Goal: Complete application form: Complete application form

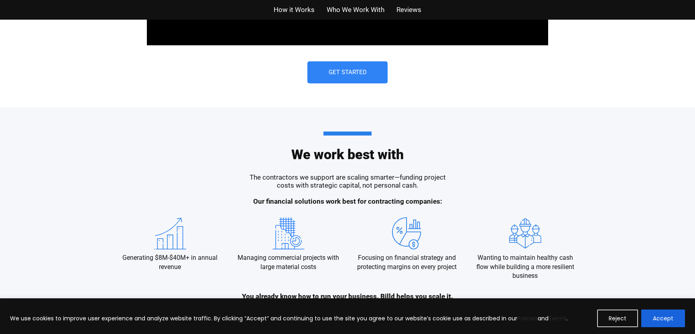
scroll to position [723, 0]
click at [352, 73] on span "Get Started" at bounding box center [348, 72] width 38 height 6
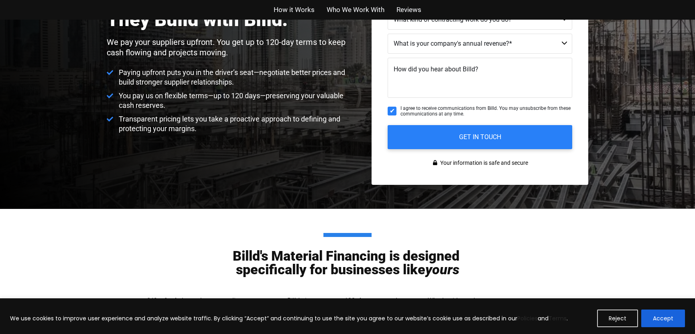
scroll to position [20, 0]
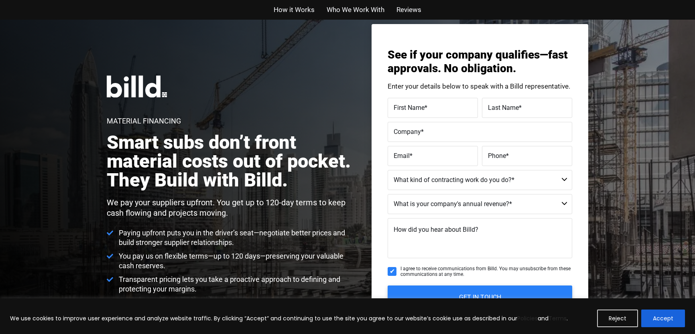
click at [403, 106] on span "First Name" at bounding box center [409, 108] width 31 height 8
click at [403, 106] on input "First Name *" at bounding box center [433, 108] width 90 height 20
click at [563, 180] on select "Residential - Our Services Do Not Apply Not a Contractor Commercial and Residen…" at bounding box center [480, 180] width 185 height 20
select select "Not a Contractor"
click at [388, 170] on select "Residential - Our Services Do Not Apply Not a Contractor Commercial and Residen…" at bounding box center [480, 180] width 185 height 20
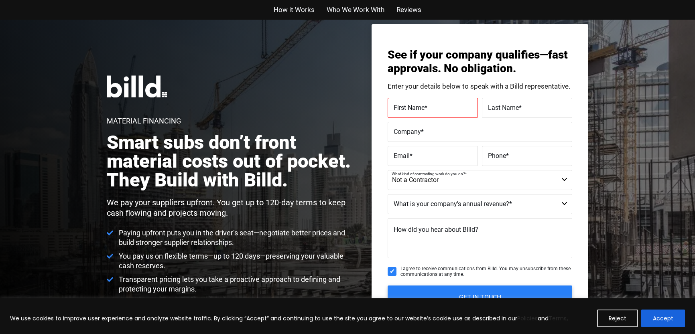
click at [564, 202] on select "Less than $1M $1M - $2M $2M - $4M $4M - $8M $8M - $25M $25M - $40M $40M +" at bounding box center [480, 204] width 185 height 20
select select "Less than $1M"
click at [388, 194] on select "Less than $1M $1M - $2M $2M - $4M $4M - $8M $8M - $25M $25M - $40M $40M +" at bounding box center [480, 204] width 185 height 20
click at [399, 234] on label "How did you hear about Billd?" at bounding box center [436, 230] width 85 height 12
click at [399, 234] on textarea "How did you hear about Billd?" at bounding box center [480, 238] width 185 height 40
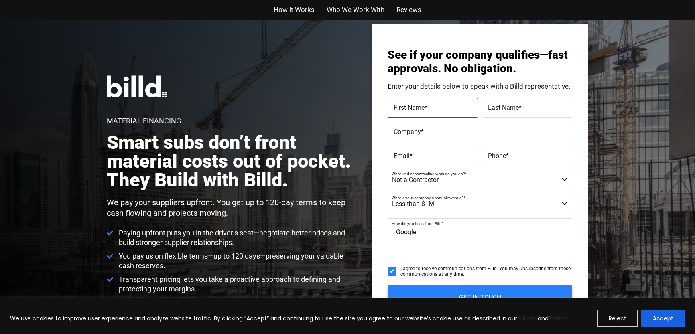
type textarea "Google"
click at [565, 182] on select "Residential - Our Services Do Not Apply Not a Contractor Commercial and Residen…" at bounding box center [480, 180] width 185 height 20
click at [625, 320] on button "Reject" at bounding box center [617, 319] width 41 height 18
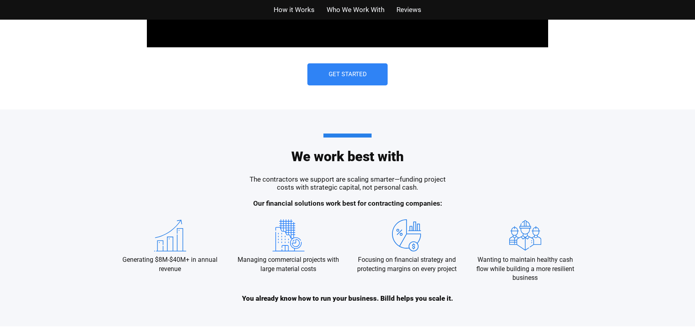
scroll to position [723, 0]
